Goal: Task Accomplishment & Management: Manage account settings

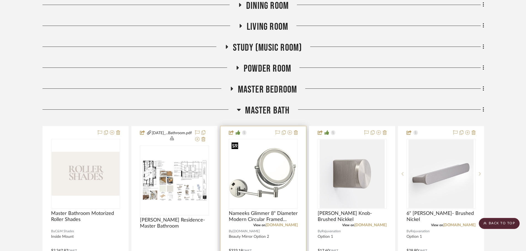
scroll to position [1767, 0]
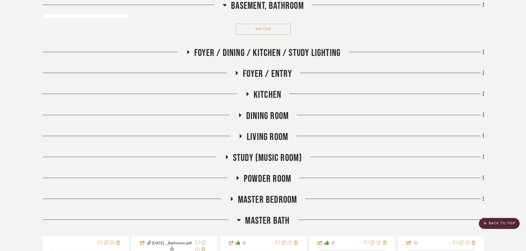
click at [264, 222] on span "Master Bath" at bounding box center [267, 221] width 44 height 12
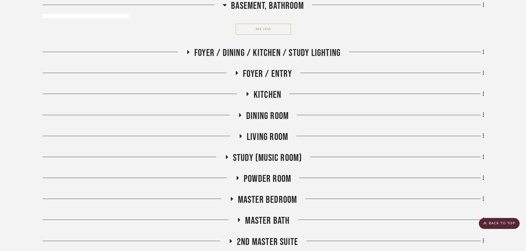
click at [252, 133] on span "Living Room" at bounding box center [267, 137] width 41 height 12
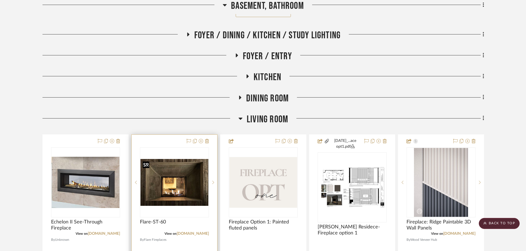
scroll to position [1877, 0]
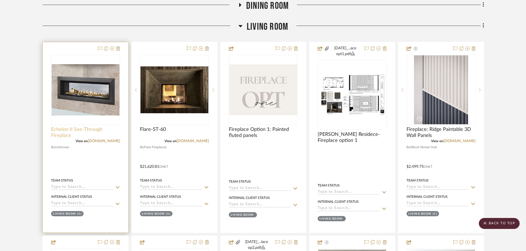
click at [80, 127] on span "Echelon II See-Through Fireplace" at bounding box center [85, 133] width 69 height 12
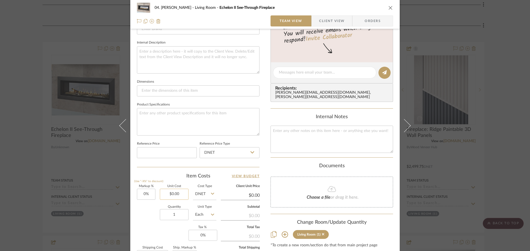
scroll to position [193, 0]
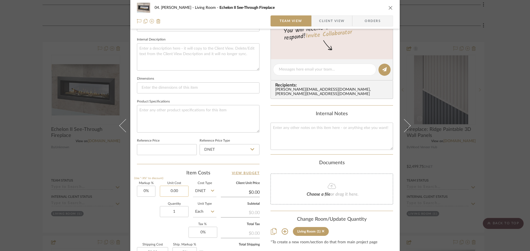
click at [176, 190] on input "0.00" at bounding box center [174, 191] width 29 height 11
paste input "13601.06"
type input "13601.06"
type input "0"
type input "$13,601.06"
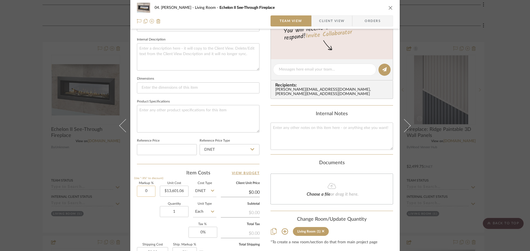
click at [150, 194] on input "0" at bounding box center [146, 191] width 18 height 11
type input "2"
type input "$13,601.06"
type input "20%"
click at [147, 218] on div "Quantity 1 Unit Type Each" at bounding box center [177, 213] width 80 height 20
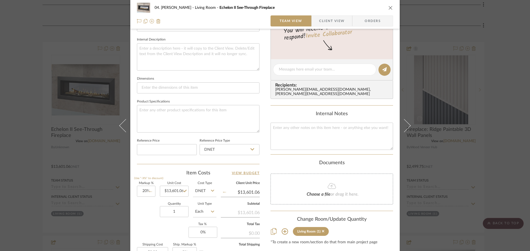
type input "$16,321.27"
click at [17, 159] on div "04. [PERSON_NAME] Living Room Echelon II See-Through Fireplace Team View Client…" at bounding box center [265, 125] width 530 height 251
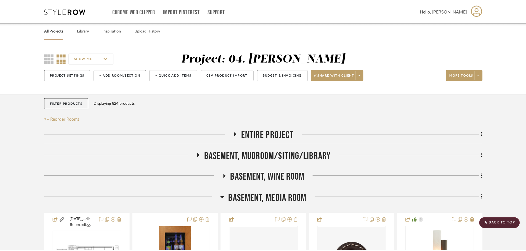
scroll to position [1877, 0]
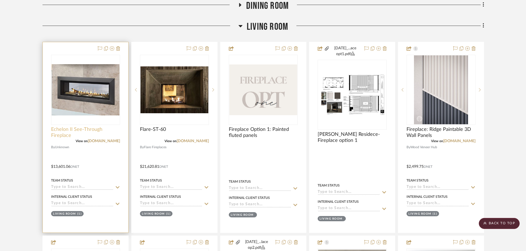
click at [79, 132] on span "Echelon II See-Through Fireplace" at bounding box center [85, 133] width 69 height 12
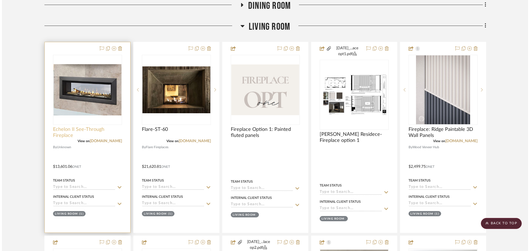
scroll to position [0, 0]
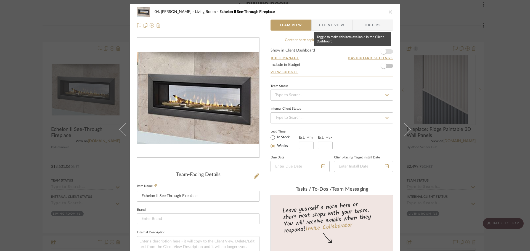
drag, startPoint x: 380, startPoint y: 53, endPoint x: 378, endPoint y: 51, distance: 3.3
click at [381, 53] on span "button" at bounding box center [384, 52] width 6 height 6
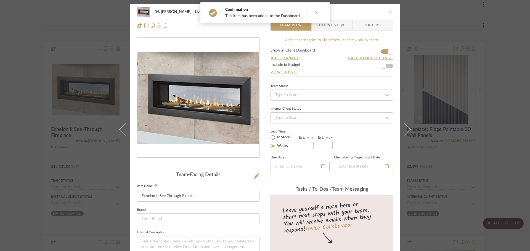
click at [331, 26] on span "Client View" at bounding box center [331, 25] width 25 height 11
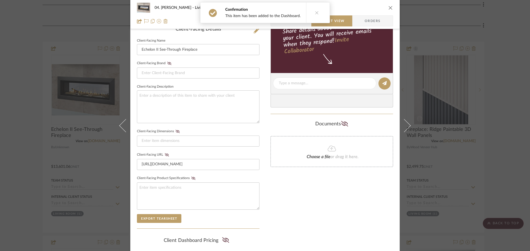
scroll to position [166, 0]
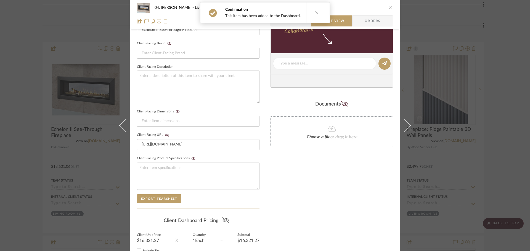
click at [224, 218] on icon at bounding box center [225, 221] width 7 height 6
click at [284, 211] on div "Only content on this tab can share to Dashboard. Click eyeball icon to show or …" at bounding box center [332, 74] width 123 height 404
click at [29, 173] on div "04. [PERSON_NAME] Living Room Echelon II See-Through Fireplace Team View Client…" at bounding box center [265, 125] width 530 height 251
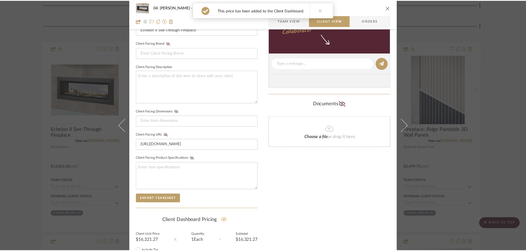
scroll to position [1877, 0]
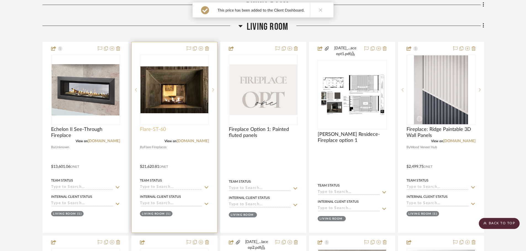
click at [142, 130] on span "Flare-ST-60" at bounding box center [153, 130] width 26 height 6
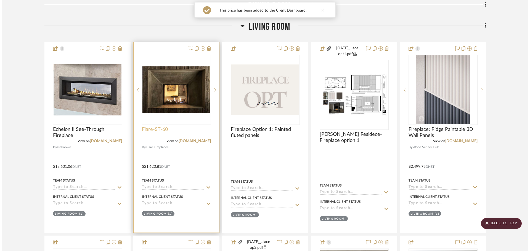
scroll to position [0, 0]
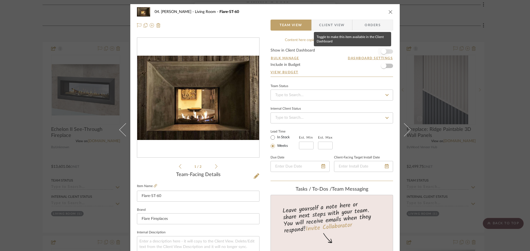
click at [381, 51] on span "button" at bounding box center [384, 52] width 6 height 6
click at [328, 30] on span "Client View" at bounding box center [331, 25] width 25 height 11
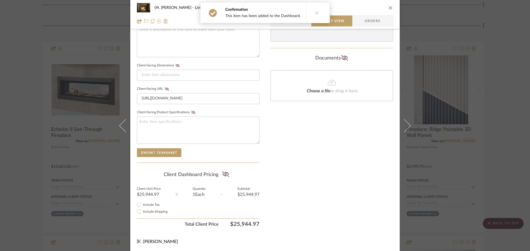
scroll to position [212, 0]
click at [225, 171] on icon at bounding box center [225, 174] width 7 height 6
click at [290, 165] on div "Only content on this tab can share to Dashboard. Click eyeball icon to show or …" at bounding box center [332, 27] width 123 height 404
click at [31, 161] on div "04. [PERSON_NAME] Living Room Flare-ST-60 Team View Client View Orders 1 / 2 Cl…" at bounding box center [265, 125] width 530 height 251
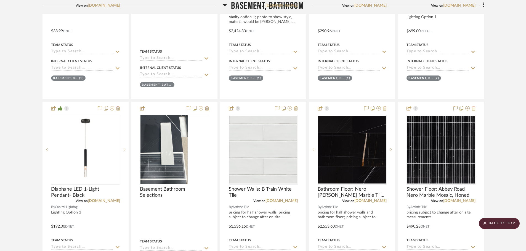
scroll to position [1049, 0]
